Goal: Navigation & Orientation: Find specific page/section

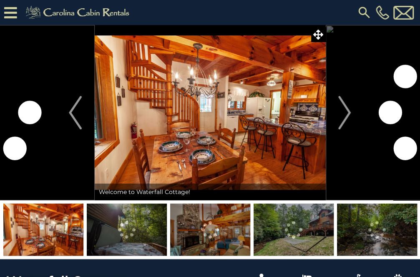
click at [16, 12] on icon at bounding box center [10, 12] width 13 height 15
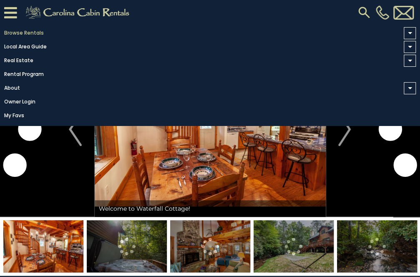
scroll to position [62, 0]
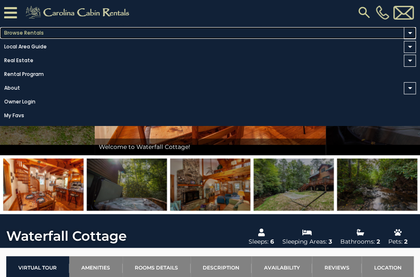
click at [17, 34] on link "Browse Rentals" at bounding box center [207, 33] width 415 height 12
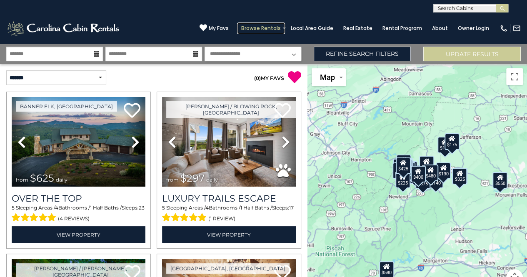
click at [272, 27] on link "Browse Rentals" at bounding box center [261, 29] width 48 height 12
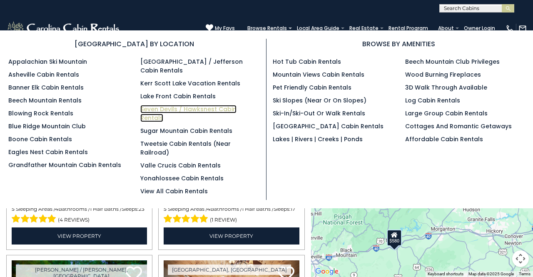
click at [173, 105] on link "Seven Devils / Hawksnest Cabin Rentals" at bounding box center [188, 113] width 96 height 17
